Goal: Find specific page/section: Find specific page/section

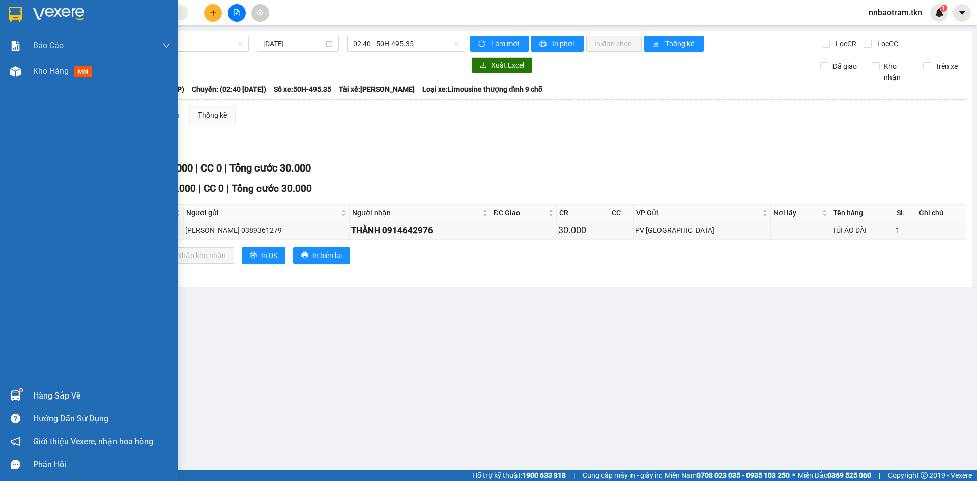
click at [30, 395] on div "Hàng sắp về" at bounding box center [89, 395] width 178 height 23
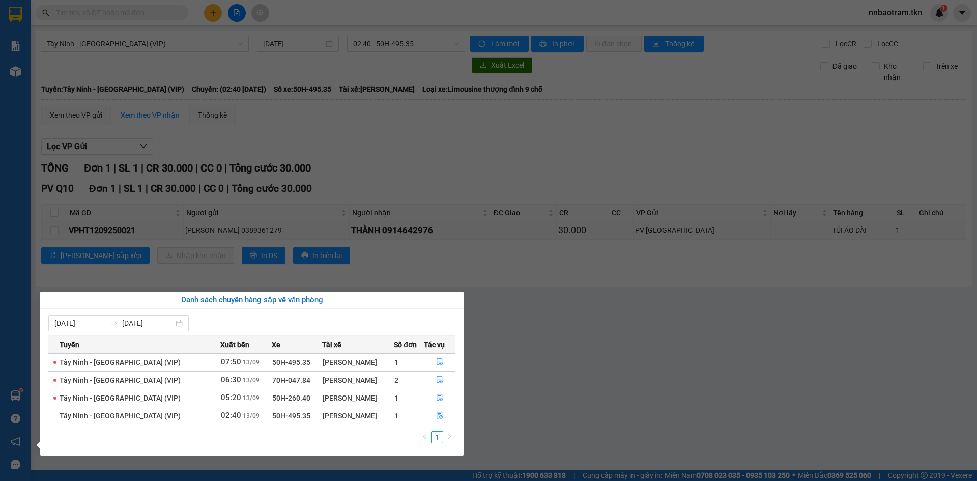
click at [175, 57] on section "Kết quả tìm kiếm ( 0 ) Bộ lọc No Data nnbaotram.tkn 1 Báo cáo Mẫu 1: Báo cáo dò…" at bounding box center [488, 240] width 977 height 481
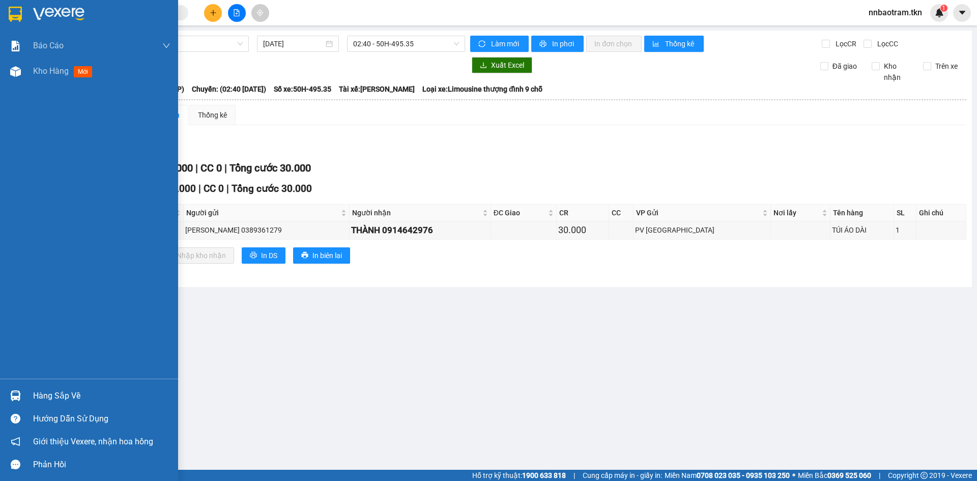
click at [18, 400] on img at bounding box center [15, 395] width 11 height 11
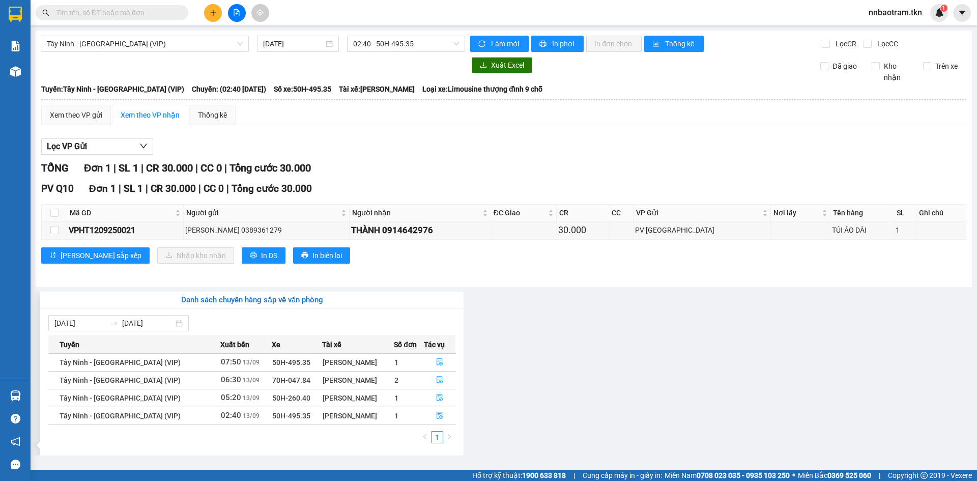
drag, startPoint x: 509, startPoint y: 161, endPoint x: 268, endPoint y: 91, distance: 250.4
click at [509, 159] on section "Kết quả tìm kiếm ( 0 ) Bộ lọc No Data nnbaotram.tkn 1 Báo cáo Mẫu 1: Báo cáo dò…" at bounding box center [488, 240] width 977 height 481
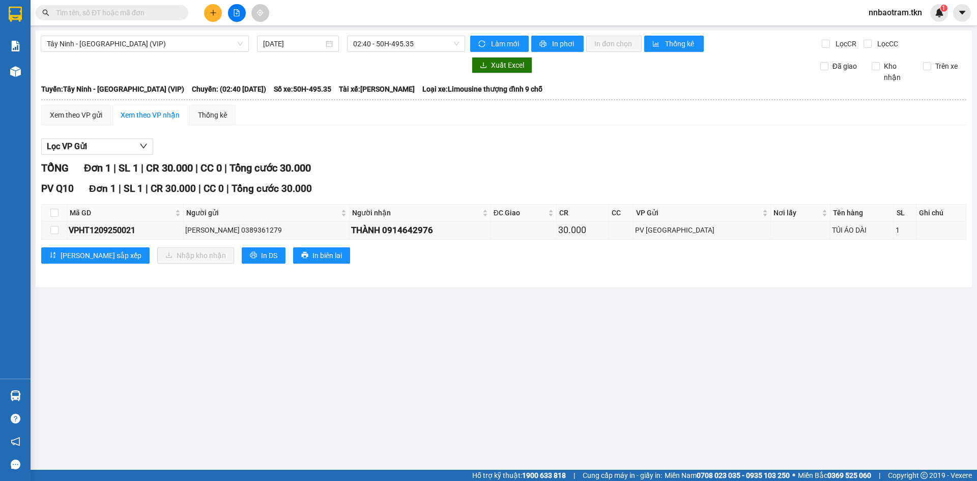
click at [779, 12] on div "Kết quả tìm kiếm ( 0 ) Bộ lọc No Data nnbaotram.tkn 1" at bounding box center [488, 12] width 977 height 25
